Goal: Information Seeking & Learning: Learn about a topic

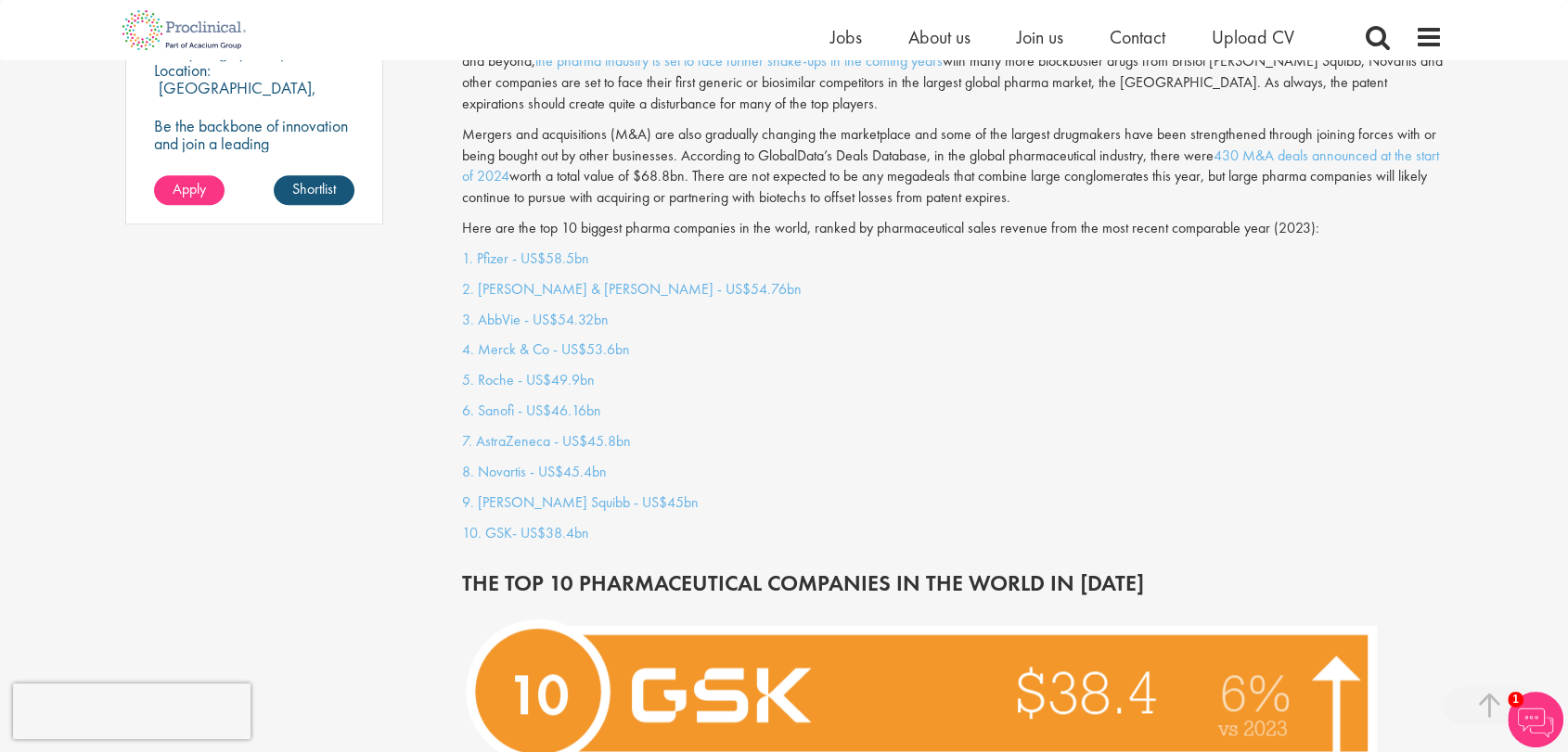
scroll to position [1339, 0]
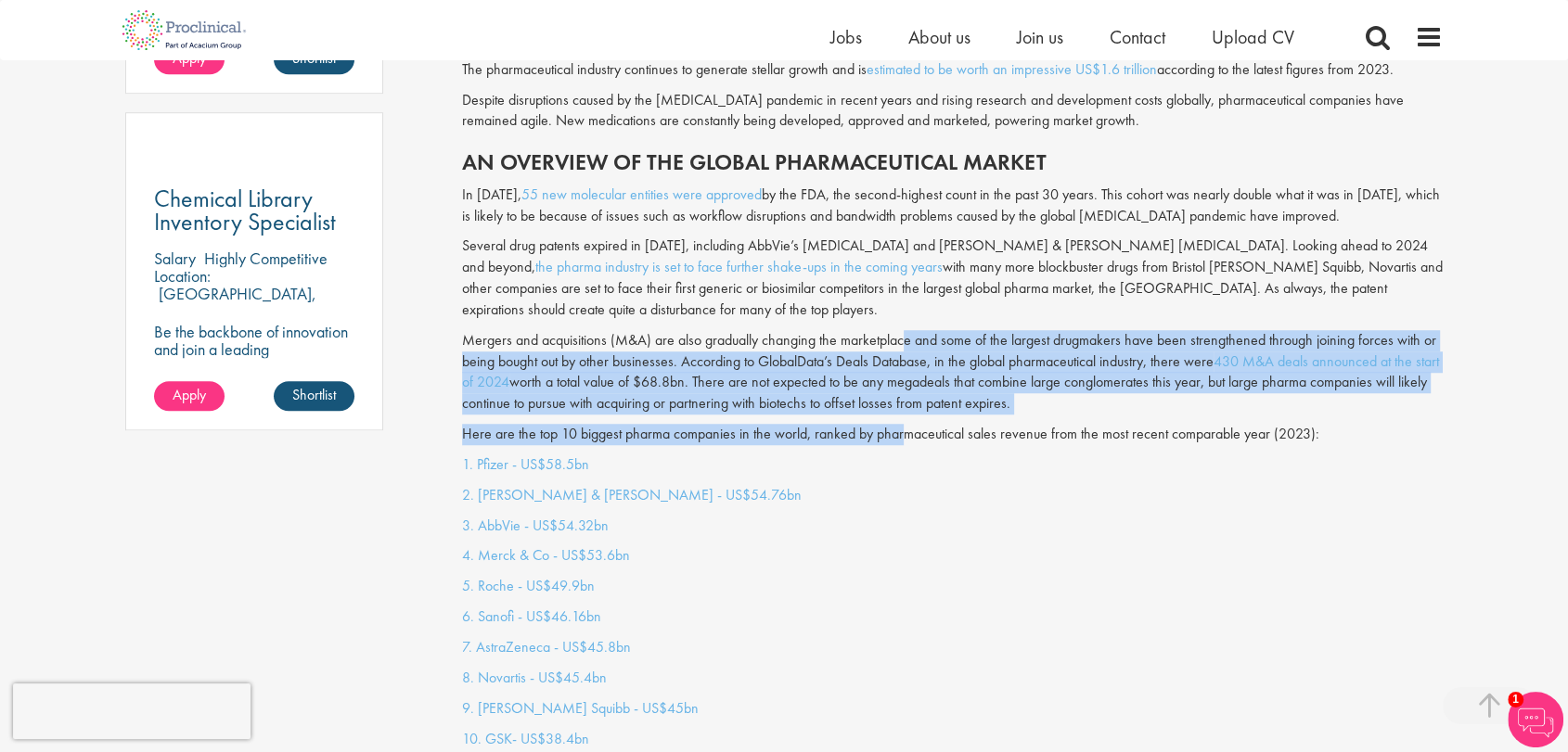
drag, startPoint x: 907, startPoint y: 311, endPoint x: 906, endPoint y: 396, distance: 85.0
click at [906, 396] on div "The pharmaceutical industry continues to generate stellar growth and is estimat…" at bounding box center [953, 241] width 1009 height 425
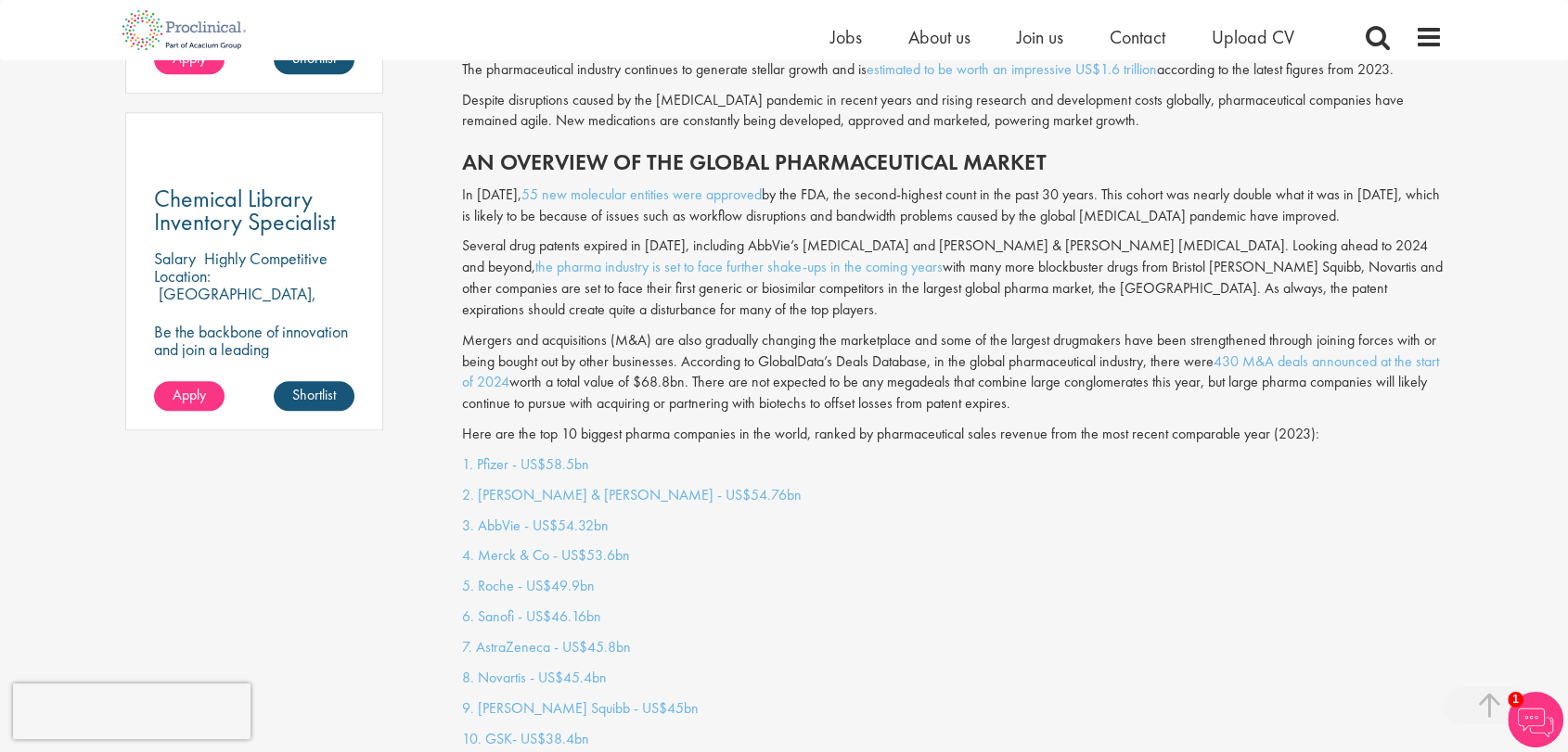
click at [886, 423] on div "The pharmaceutical industry continues to generate stellar growth and is estimat…" at bounding box center [953, 241] width 1009 height 425
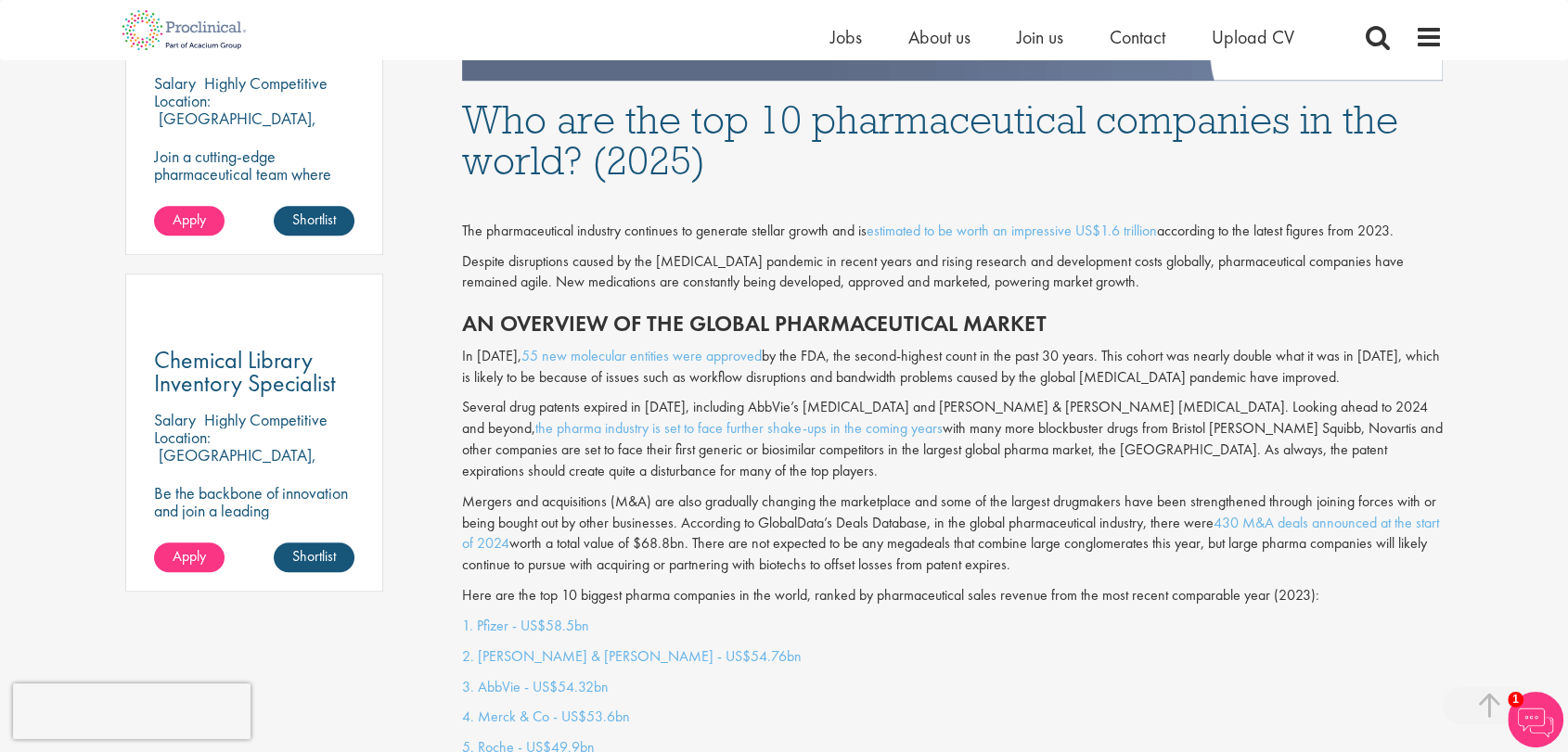
scroll to position [1188, 0]
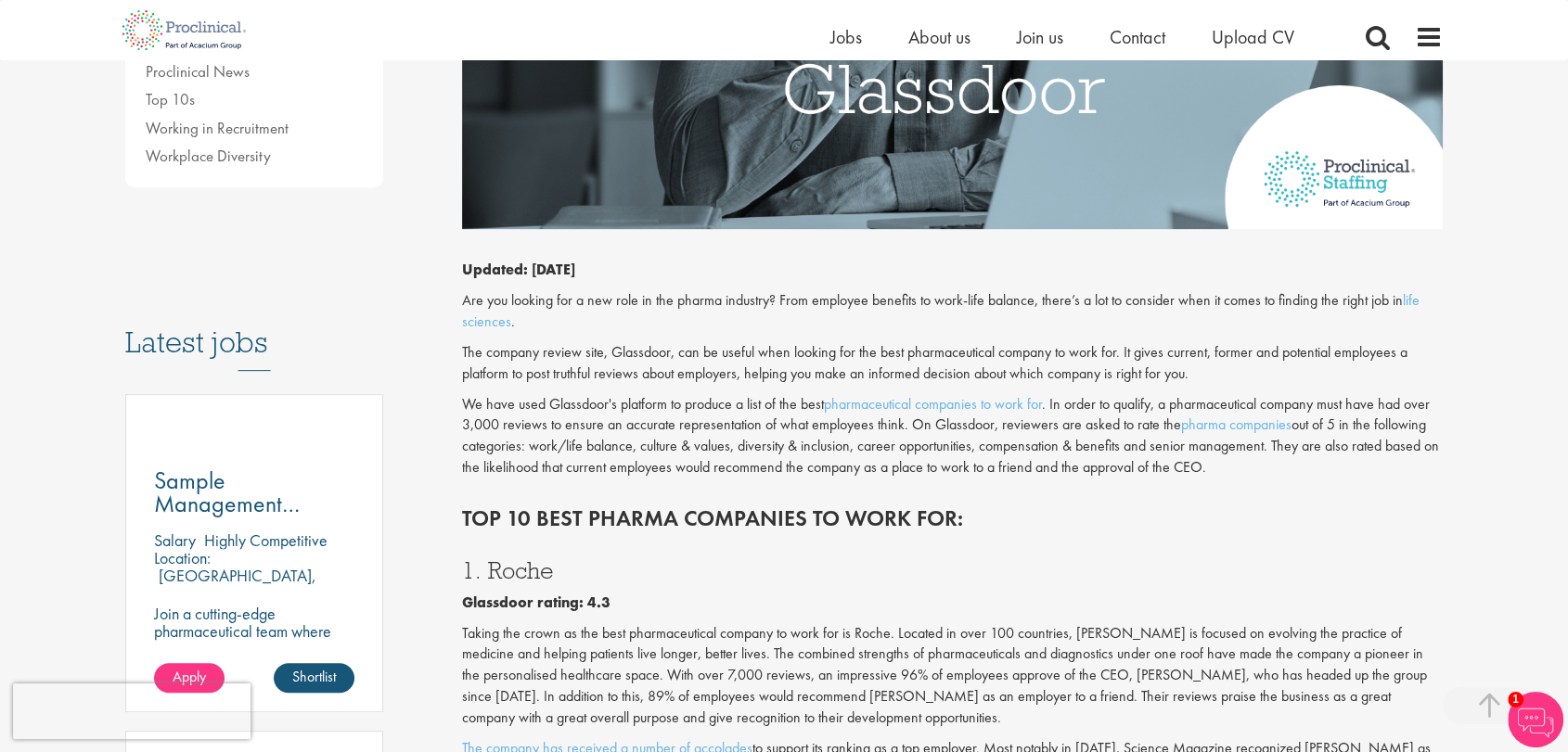
scroll to position [758, 0]
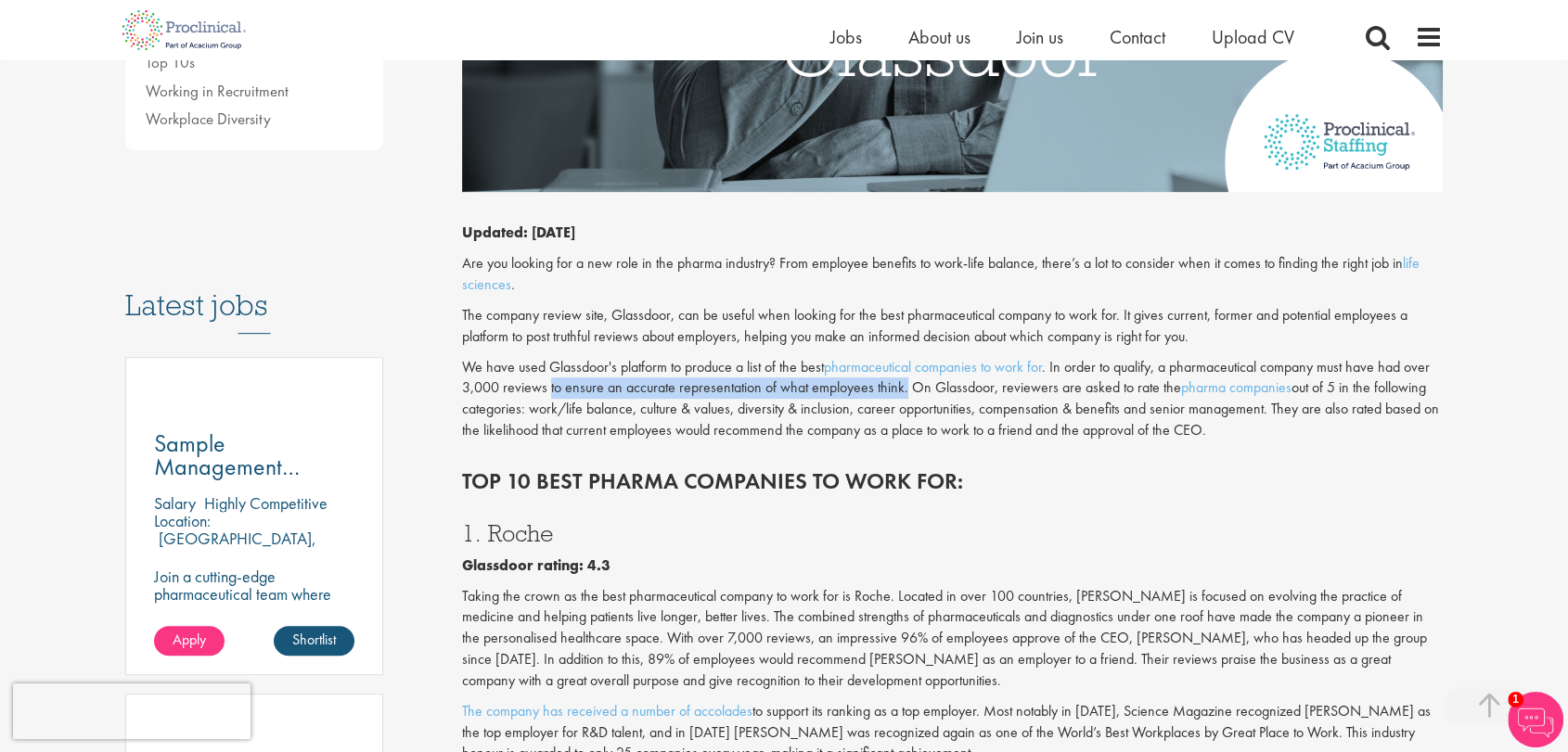
drag, startPoint x: 902, startPoint y: 391, endPoint x: 549, endPoint y: 390, distance: 353.0
click at [549, 390] on p "We have used Glassdoor's platform to produce a list of the best pharmaceutical …" at bounding box center [953, 399] width 981 height 85
copy p "to ensure an accurate representation of what employees think."
